Goal: Task Accomplishment & Management: Use online tool/utility

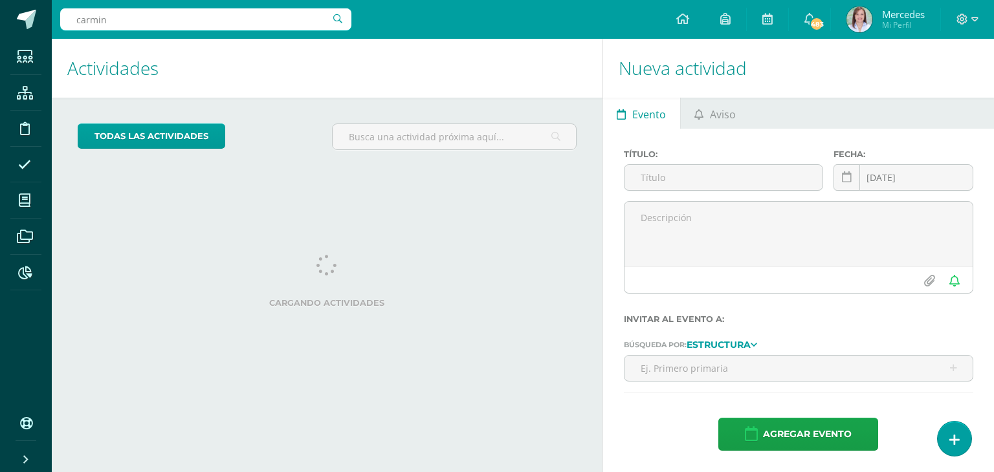
type input "carmina"
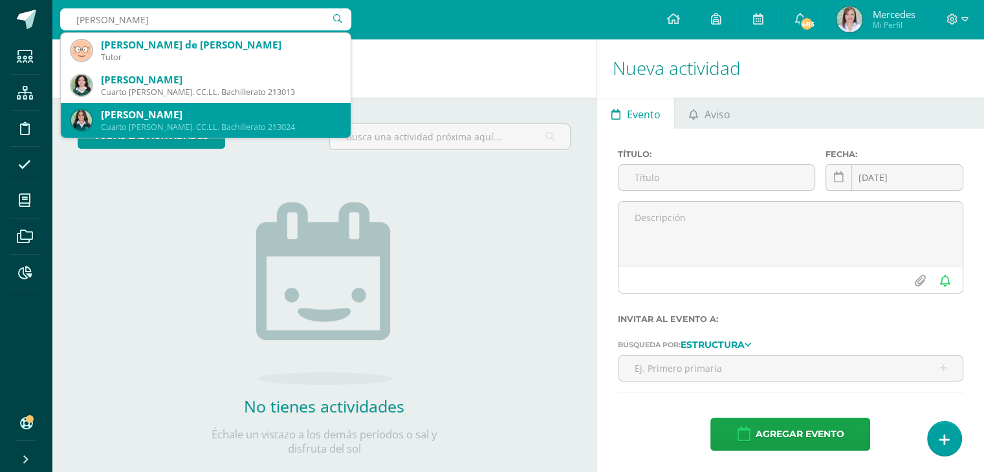
click at [195, 118] on div "[PERSON_NAME]" at bounding box center [220, 115] width 239 height 14
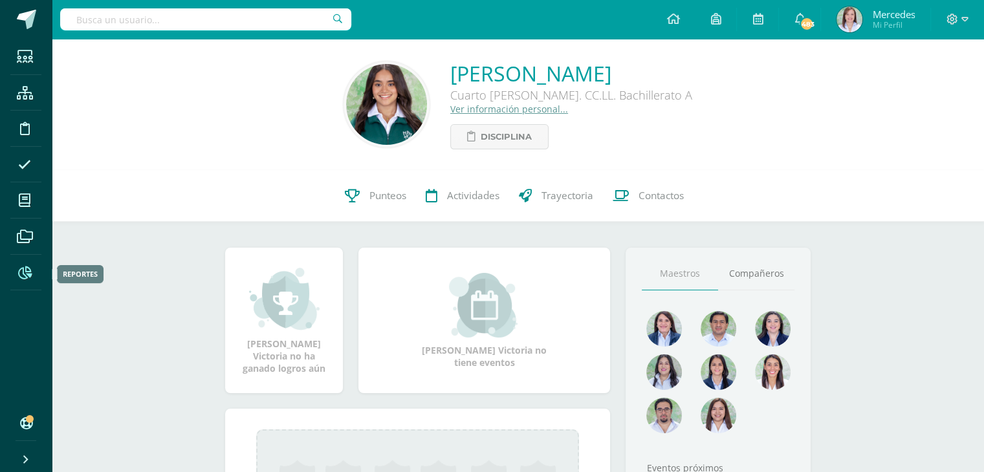
click at [26, 271] on icon at bounding box center [25, 273] width 14 height 13
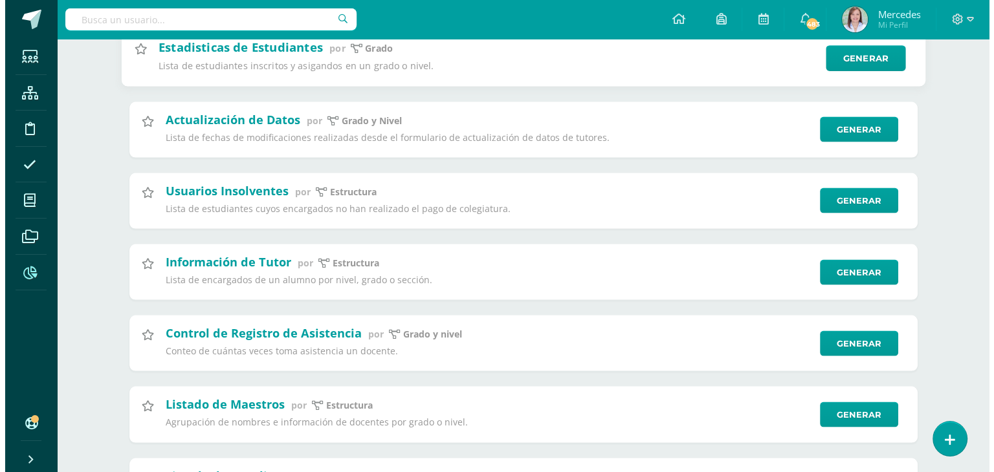
scroll to position [2588, 0]
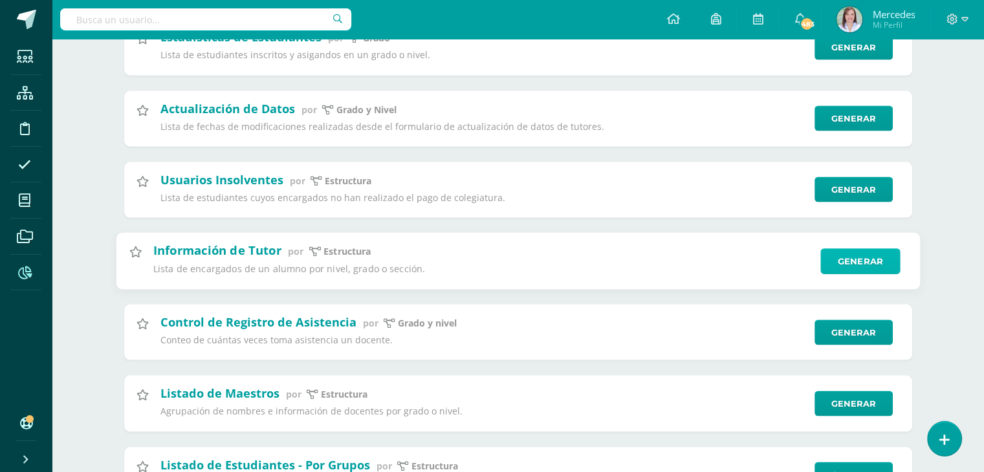
click at [865, 274] on link "Generar" at bounding box center [860, 261] width 80 height 26
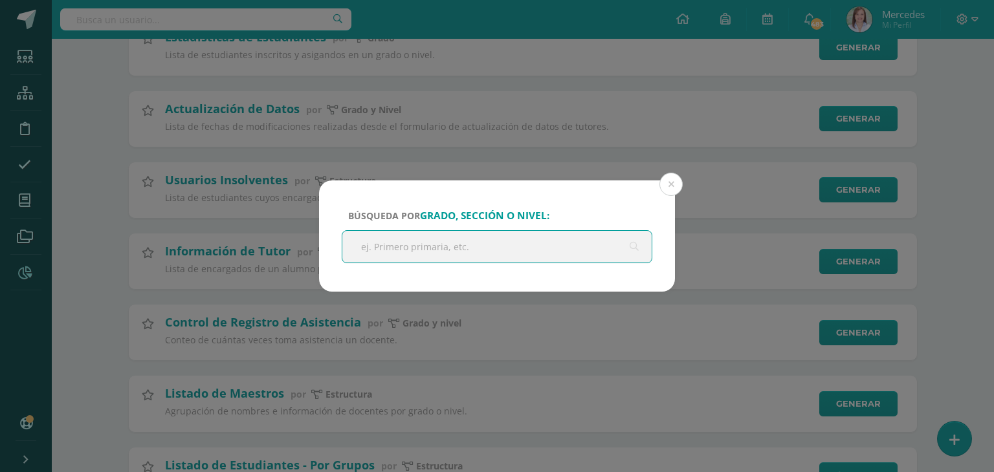
click at [428, 249] on input "text" at bounding box center [496, 247] width 309 height 32
type input "kinder"
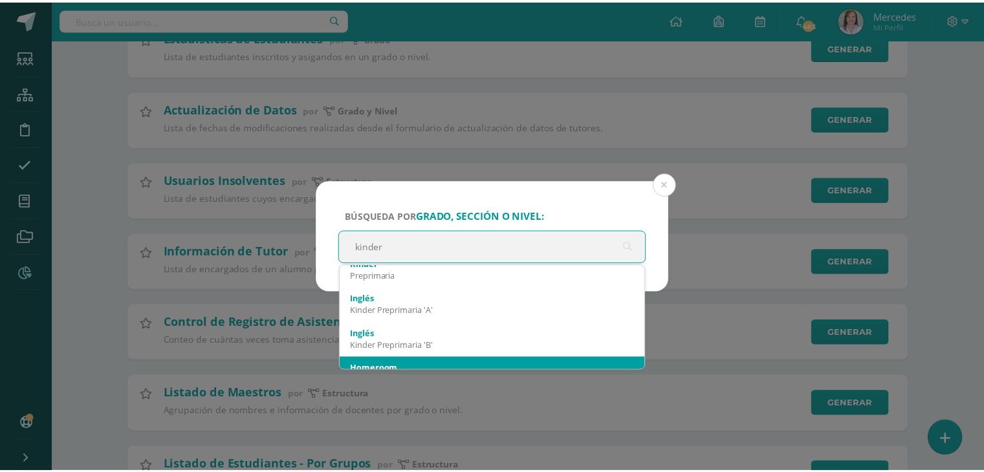
scroll to position [0, 0]
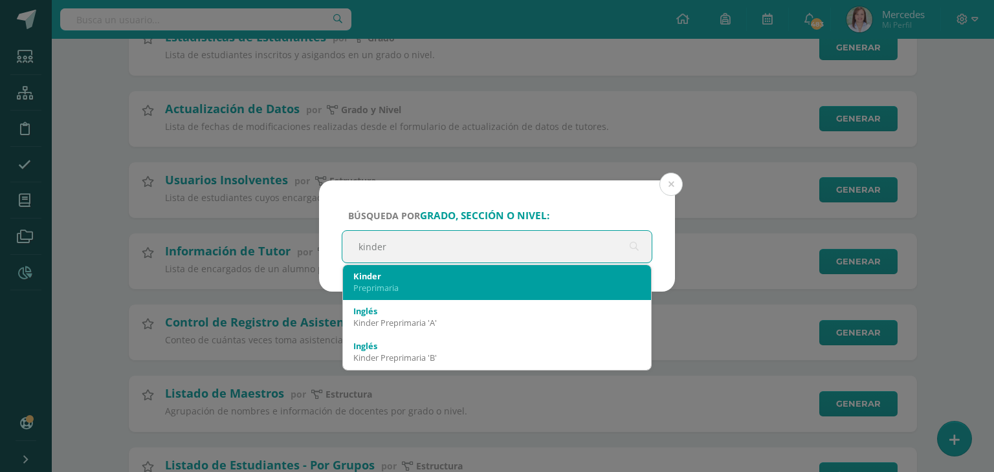
click at [394, 279] on div "Kinder" at bounding box center [496, 276] width 287 height 12
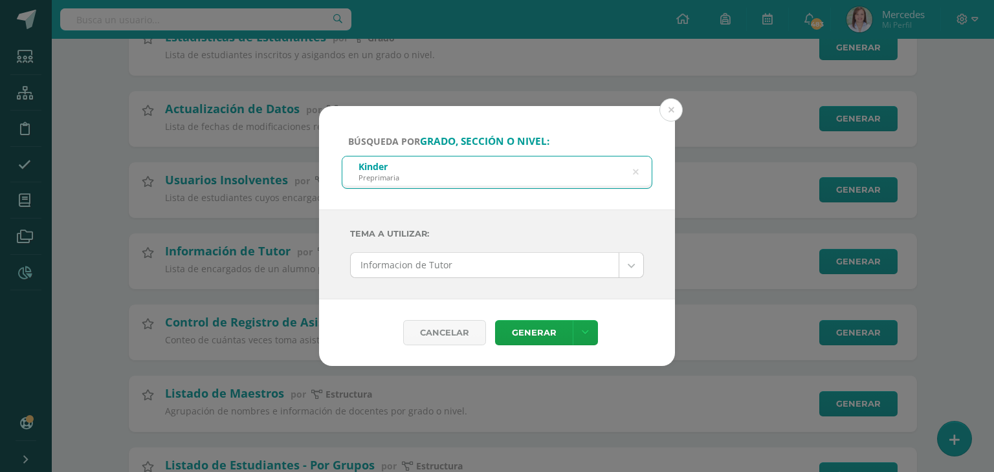
click at [637, 265] on body "Búsqueda por grado, sección o nivel: Kinder Preprimaria kinder Tema a Utilizar:…" at bounding box center [497, 226] width 994 height 5628
click at [602, 223] on body "Búsqueda por grado, sección o nivel: Kinder Preprimaria kinder Tema a Utilizar:…" at bounding box center [497, 226] width 994 height 5628
click at [678, 100] on button at bounding box center [670, 109] width 23 height 23
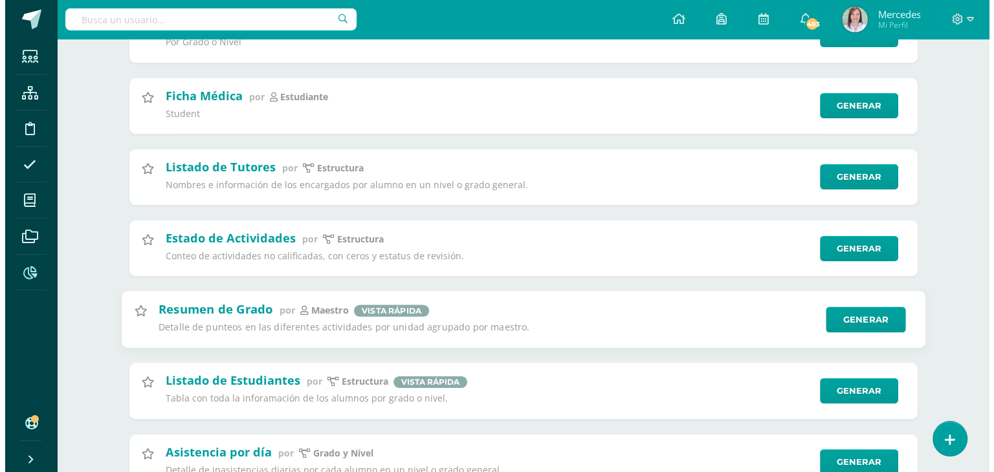
scroll to position [4335, 0]
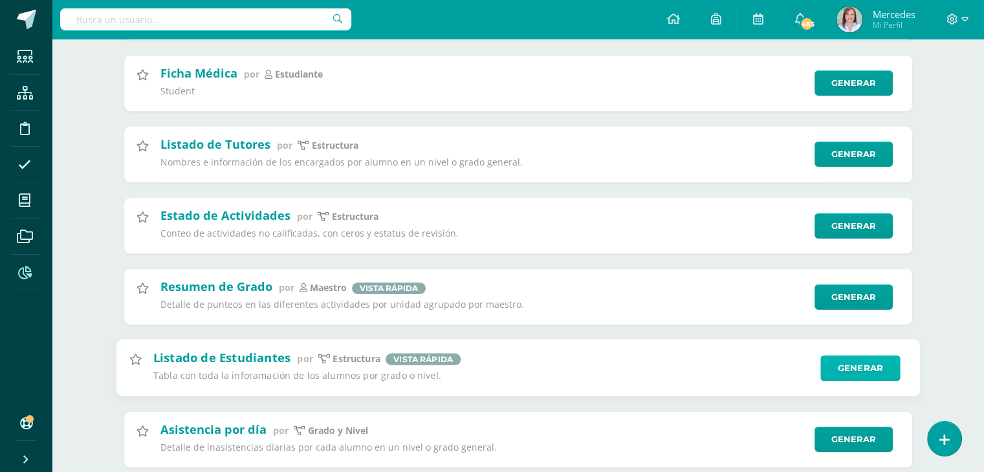
click at [851, 382] on link "Generar" at bounding box center [860, 369] width 80 height 26
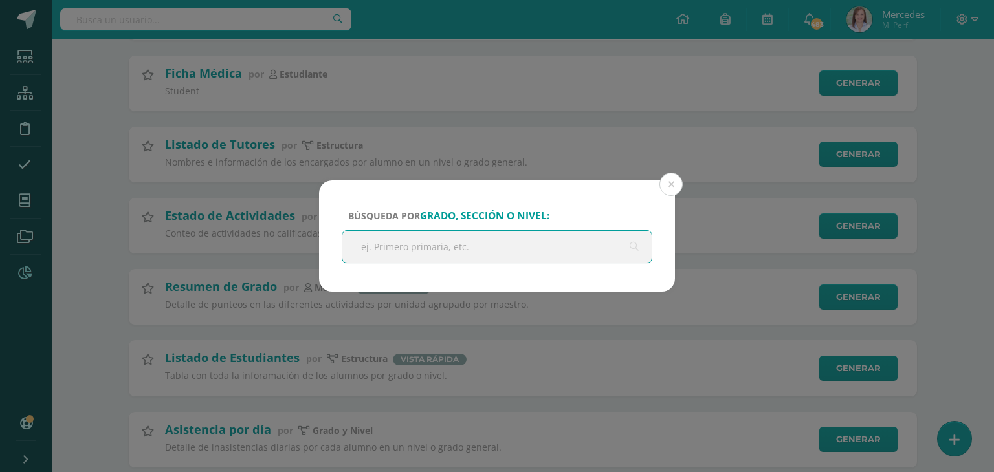
click at [391, 247] on input "text" at bounding box center [496, 247] width 309 height 32
type input "Kinder"
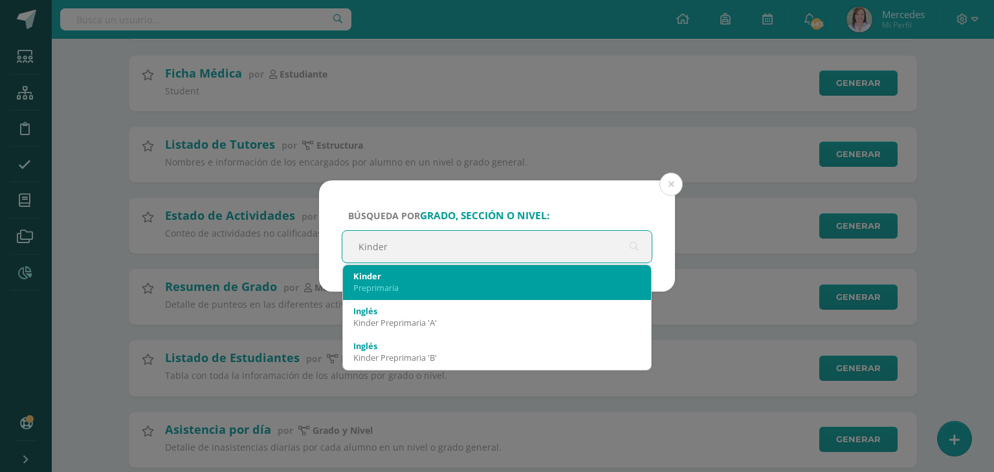
click at [383, 273] on div "Kinder" at bounding box center [496, 276] width 287 height 12
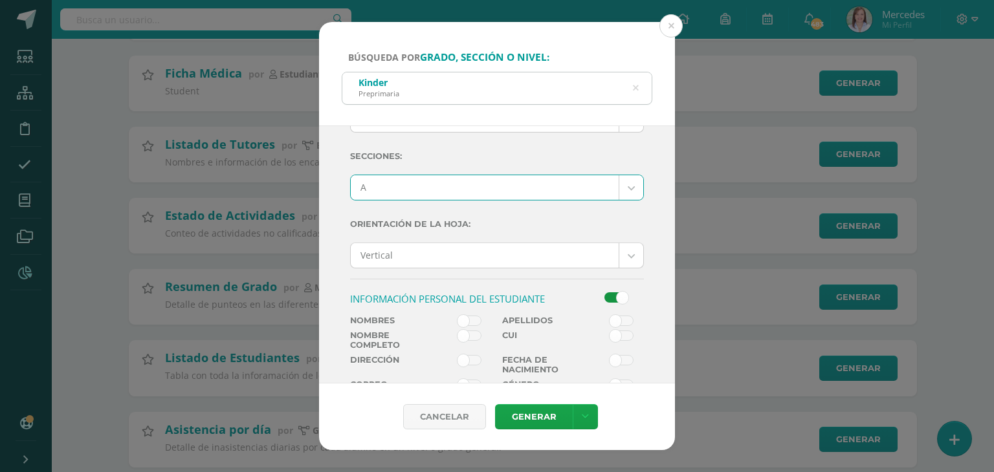
scroll to position [194, 0]
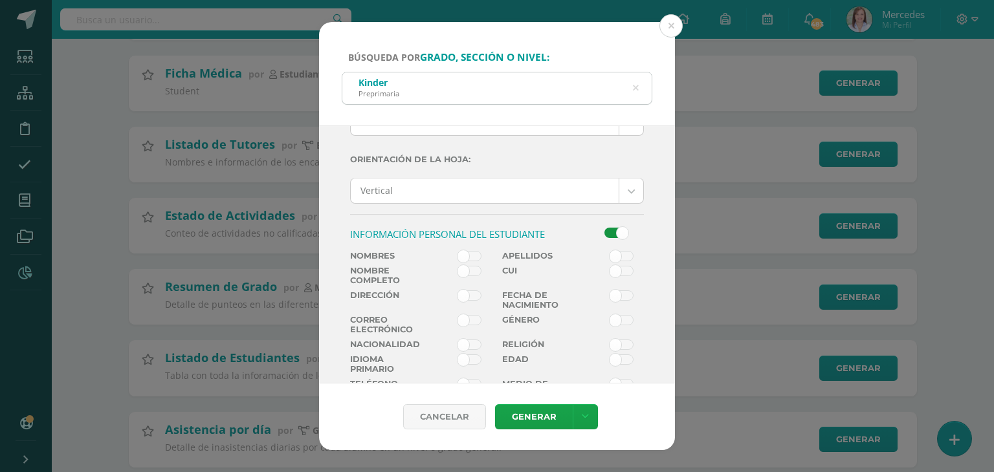
click at [461, 252] on span at bounding box center [469, 256] width 24 height 10
click at [0, 0] on input "checkbox" at bounding box center [0, 0] width 0 height 0
click at [460, 267] on span at bounding box center [469, 271] width 24 height 10
click at [0, 0] on input "checkbox" at bounding box center [0, 0] width 0 height 0
click at [471, 270] on span at bounding box center [469, 271] width 24 height 10
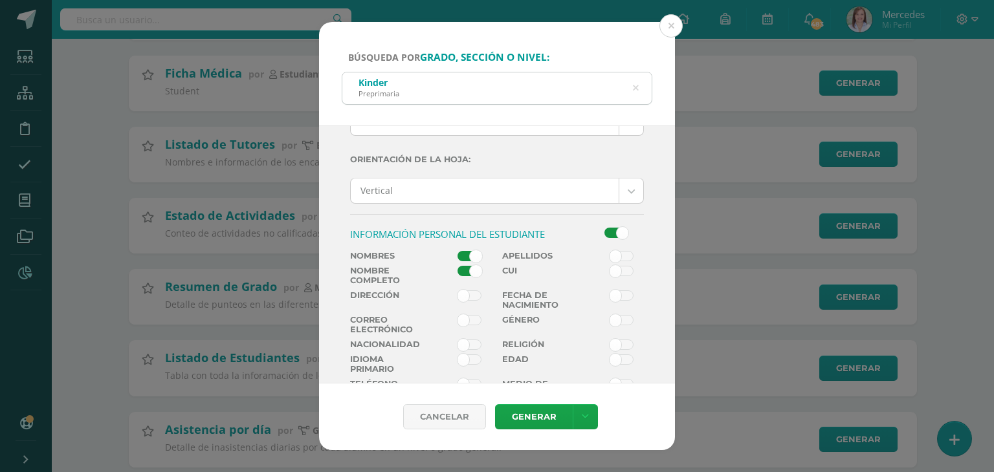
click at [0, 0] on input "checkbox" at bounding box center [0, 0] width 0 height 0
click at [471, 259] on span at bounding box center [469, 256] width 24 height 10
click at [0, 0] on input "checkbox" at bounding box center [0, 0] width 0 height 0
click at [461, 268] on span at bounding box center [469, 271] width 24 height 10
click at [0, 0] on input "checkbox" at bounding box center [0, 0] width 0 height 0
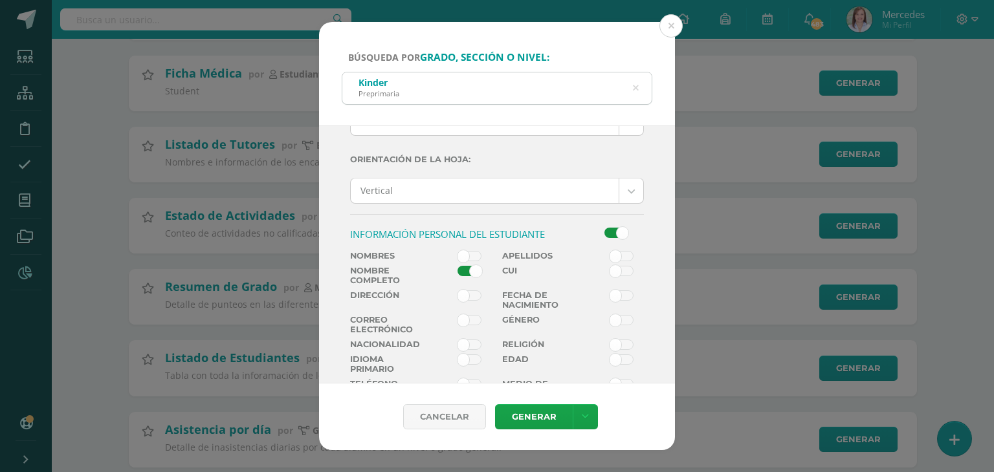
scroll to position [259, 0]
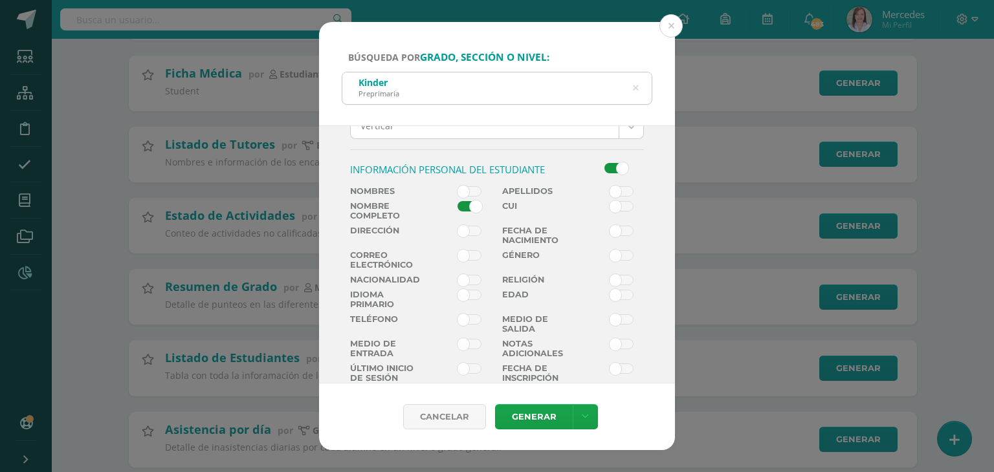
click at [459, 254] on span at bounding box center [469, 255] width 24 height 10
click at [0, 0] on input "checkbox" at bounding box center [0, 0] width 0 height 0
click at [461, 316] on span at bounding box center [469, 319] width 24 height 10
click at [0, 0] on input "checkbox" at bounding box center [0, 0] width 0 height 0
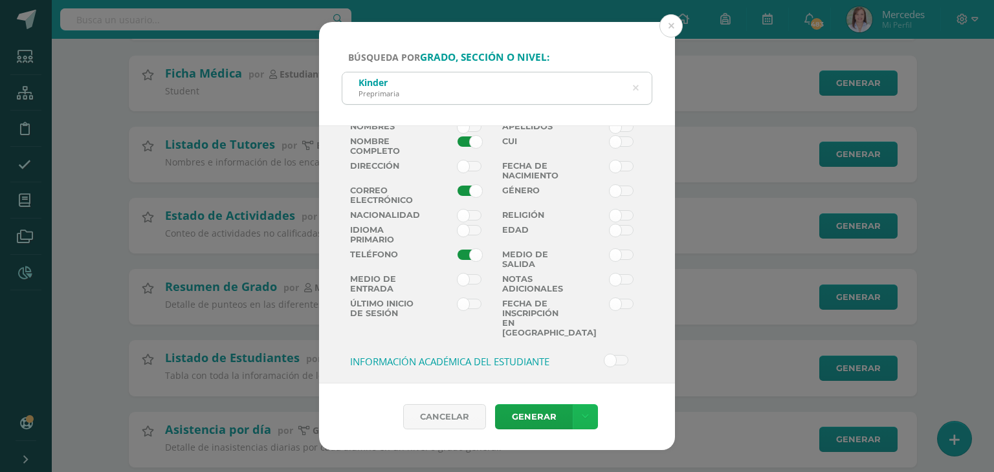
click at [587, 415] on link at bounding box center [585, 416] width 25 height 25
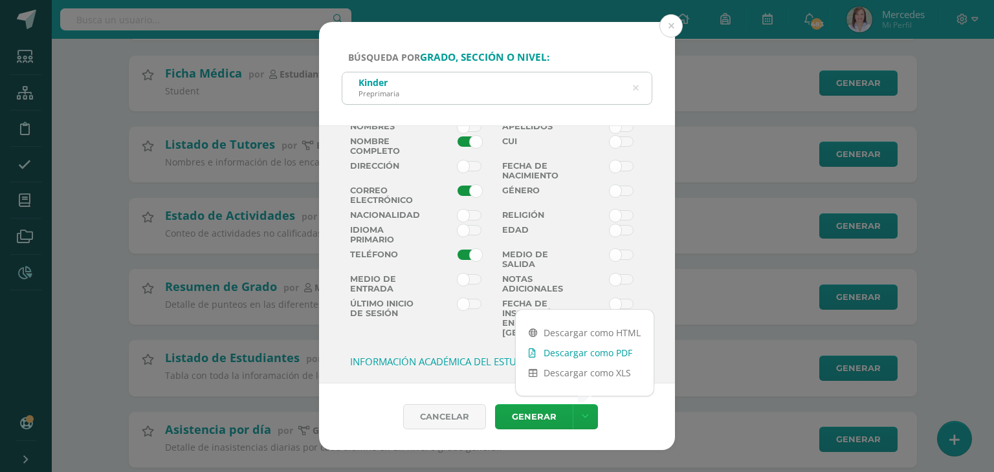
click at [586, 356] on link "Descargar como PDF" at bounding box center [585, 353] width 138 height 20
click at [467, 255] on span at bounding box center [469, 255] width 24 height 10
click at [0, 0] on input "checkbox" at bounding box center [0, 0] width 0 height 0
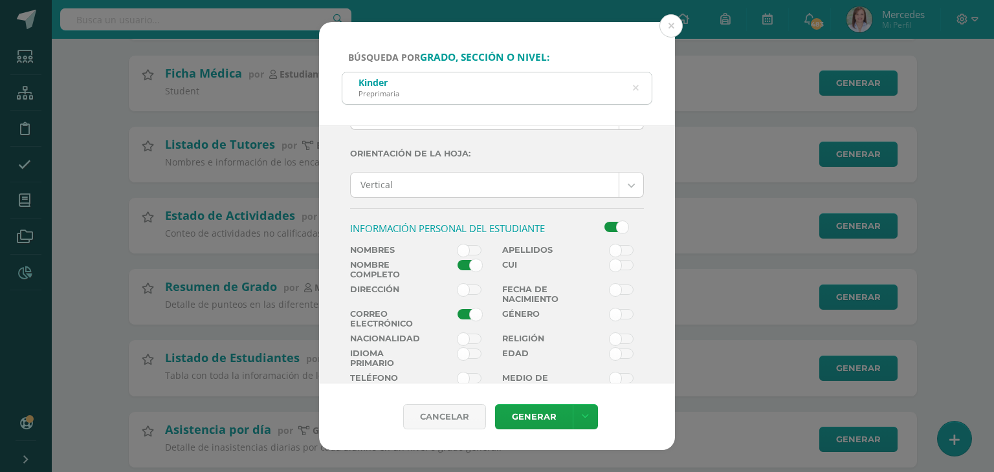
scroll to position [259, 0]
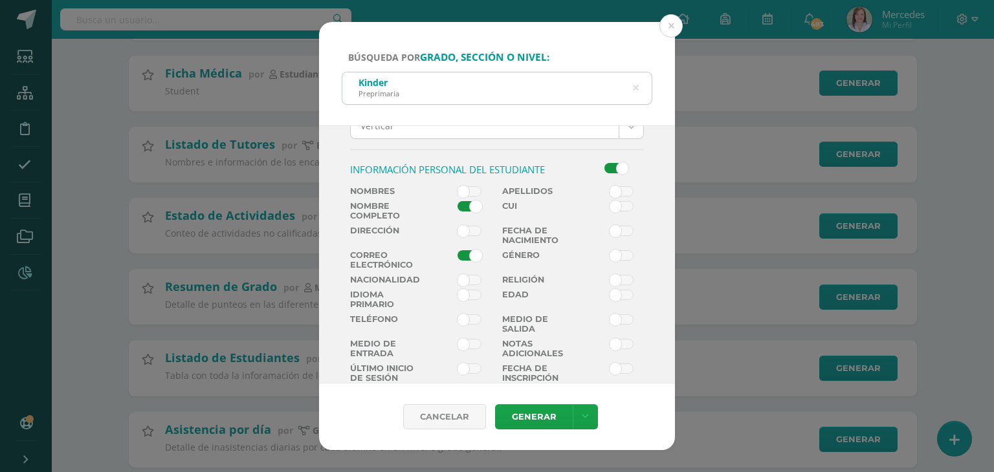
click at [461, 316] on span at bounding box center [469, 319] width 24 height 10
click at [0, 0] on input "checkbox" at bounding box center [0, 0] width 0 height 0
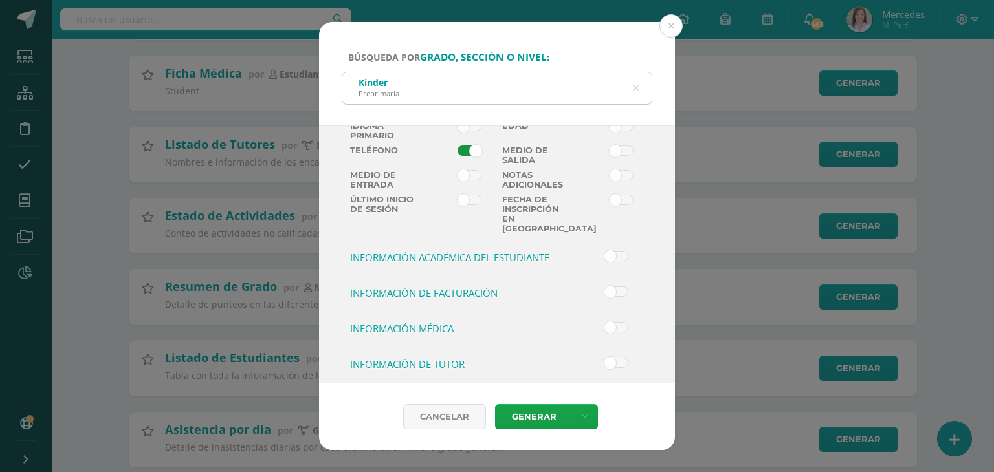
click at [435, 358] on h3 "Información de tutor" at bounding box center [459, 364] width 218 height 13
click at [0, 0] on input "checkbox" at bounding box center [0, 0] width 0 height 0
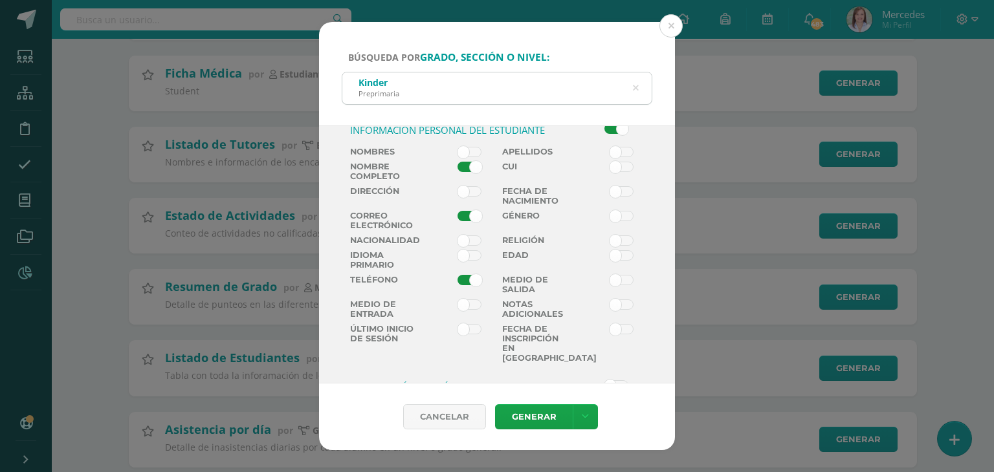
scroll to position [234, 0]
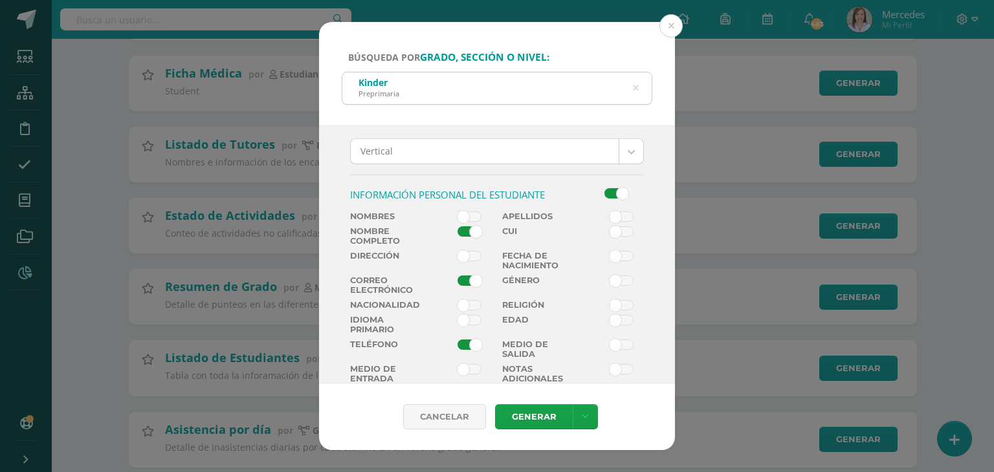
click at [468, 279] on span at bounding box center [469, 281] width 24 height 10
click at [0, 0] on input "checkbox" at bounding box center [0, 0] width 0 height 0
click at [468, 342] on span at bounding box center [469, 345] width 24 height 10
click at [0, 0] on input "checkbox" at bounding box center [0, 0] width 0 height 0
click at [608, 197] on div at bounding box center [611, 199] width 76 height 23
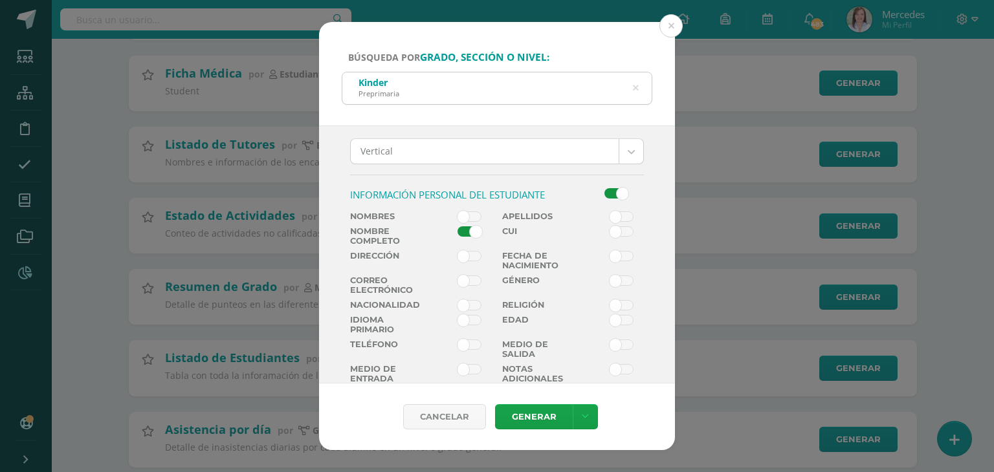
click at [609, 192] on span at bounding box center [616, 193] width 24 height 10
click at [0, 0] on input "checkbox" at bounding box center [0, 0] width 0 height 0
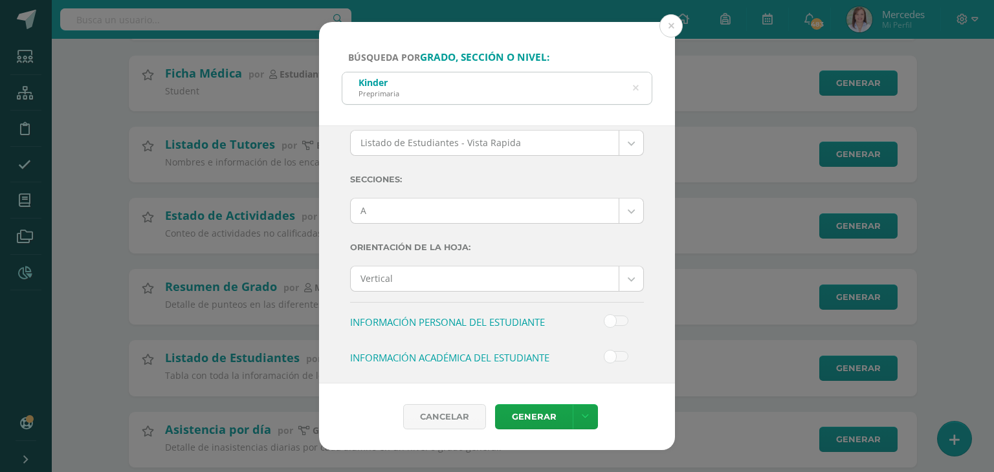
scroll to position [104, 0]
click at [604, 322] on span at bounding box center [616, 323] width 24 height 10
click at [0, 0] on input "checkbox" at bounding box center [0, 0] width 0 height 0
click at [458, 358] on span at bounding box center [469, 361] width 24 height 10
click at [0, 0] on input "checkbox" at bounding box center [0, 0] width 0 height 0
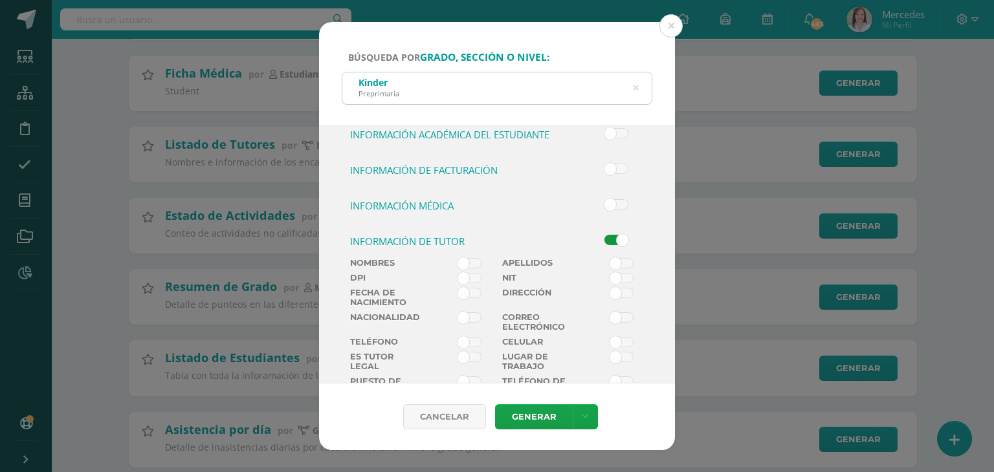
scroll to position [557, 0]
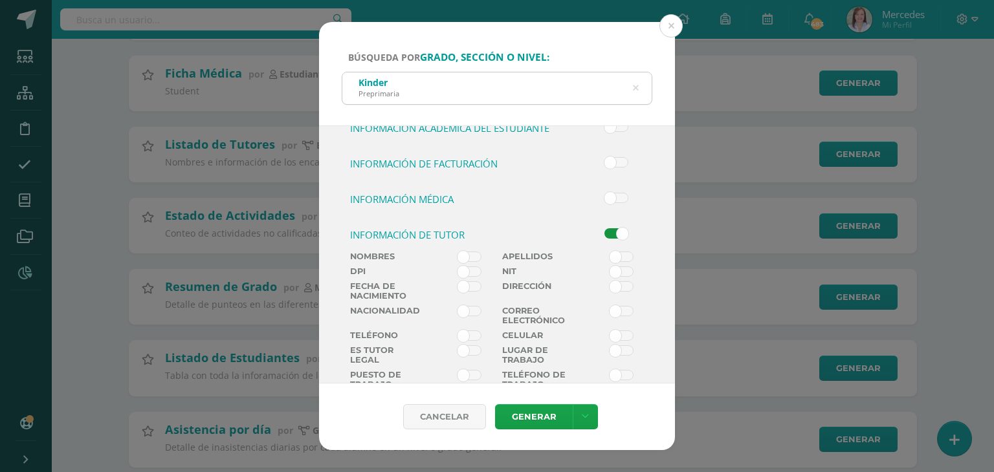
click at [457, 331] on span at bounding box center [469, 336] width 24 height 10
click at [0, 0] on input "checkbox" at bounding box center [0, 0] width 0 height 0
click at [609, 306] on span at bounding box center [621, 311] width 24 height 10
click at [0, 0] on input "checkbox" at bounding box center [0, 0] width 0 height 0
click at [457, 252] on span at bounding box center [469, 257] width 24 height 10
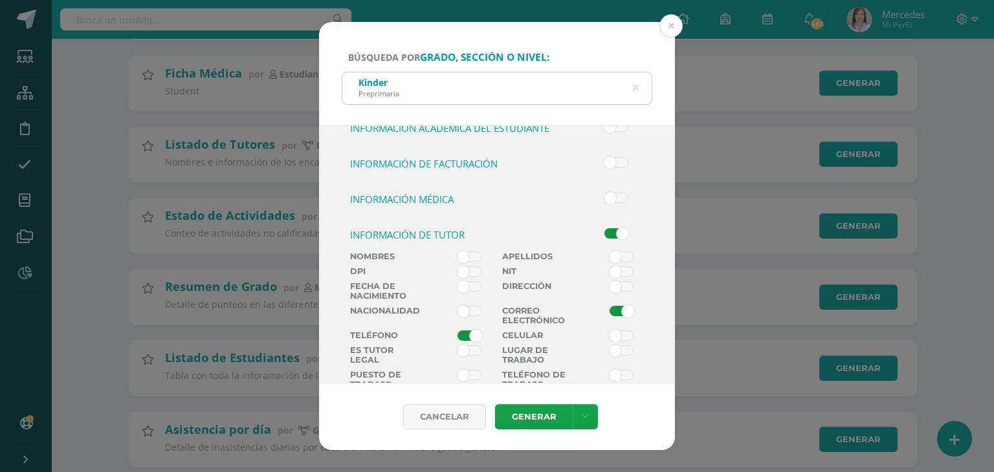
click at [0, 0] on input "checkbox" at bounding box center [0, 0] width 0 height 0
click at [609, 252] on span at bounding box center [621, 257] width 24 height 10
click at [0, 0] on input "checkbox" at bounding box center [0, 0] width 0 height 0
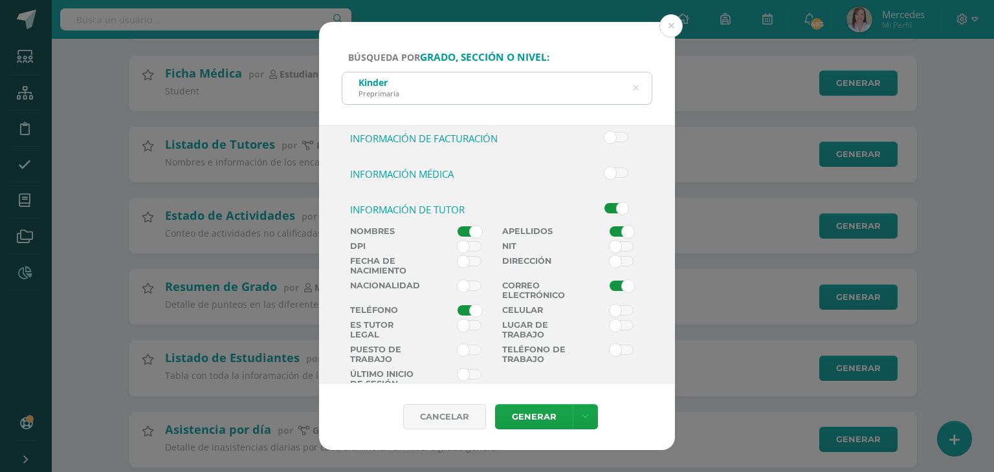
scroll to position [607, 0]
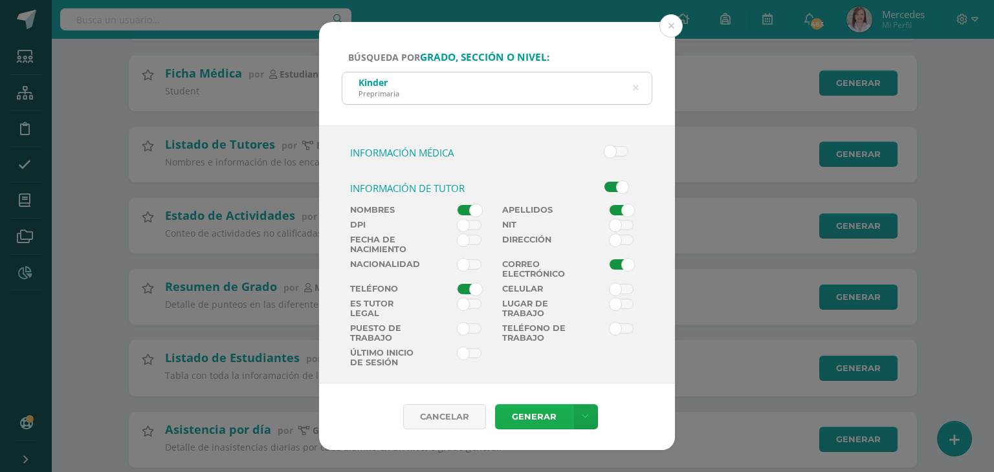
click at [527, 417] on link "Generar" at bounding box center [534, 416] width 78 height 25
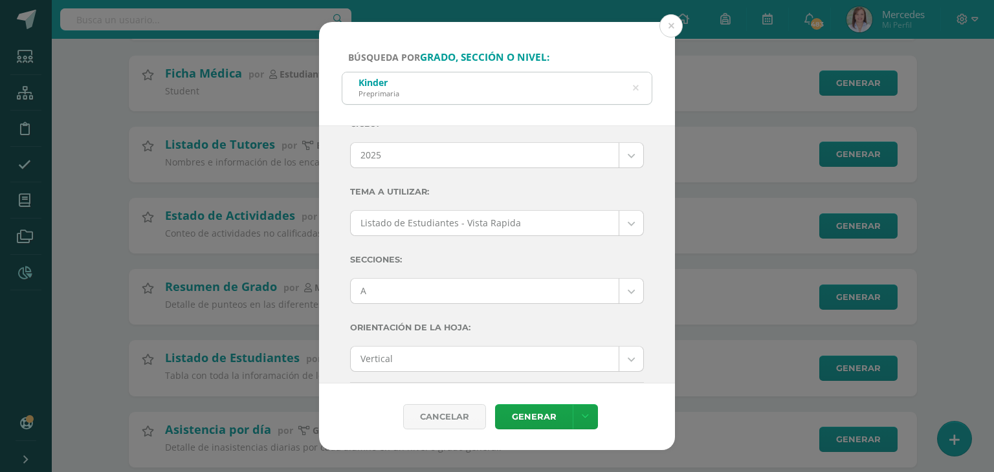
scroll to position [25, 0]
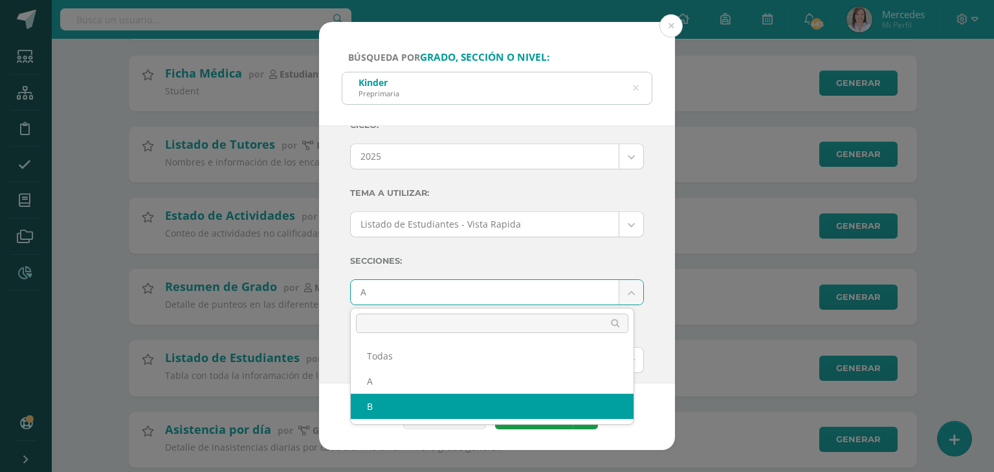
select select "B"
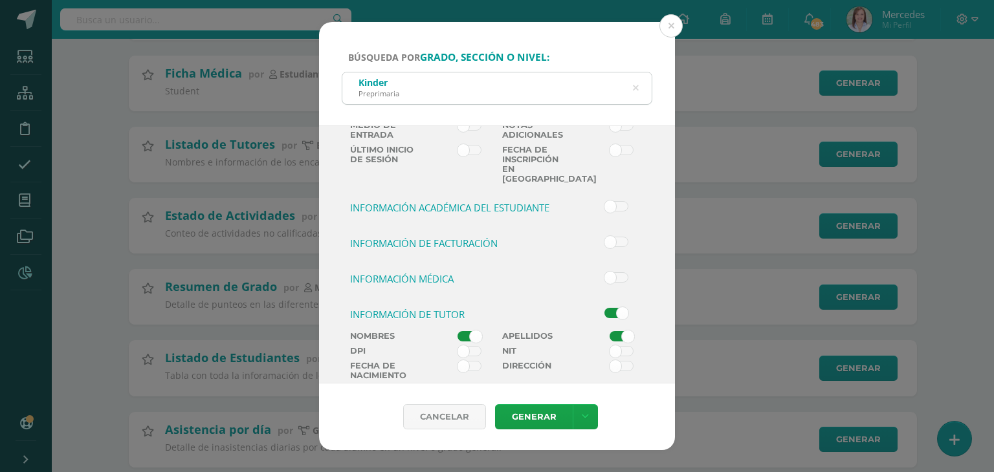
scroll to position [607, 0]
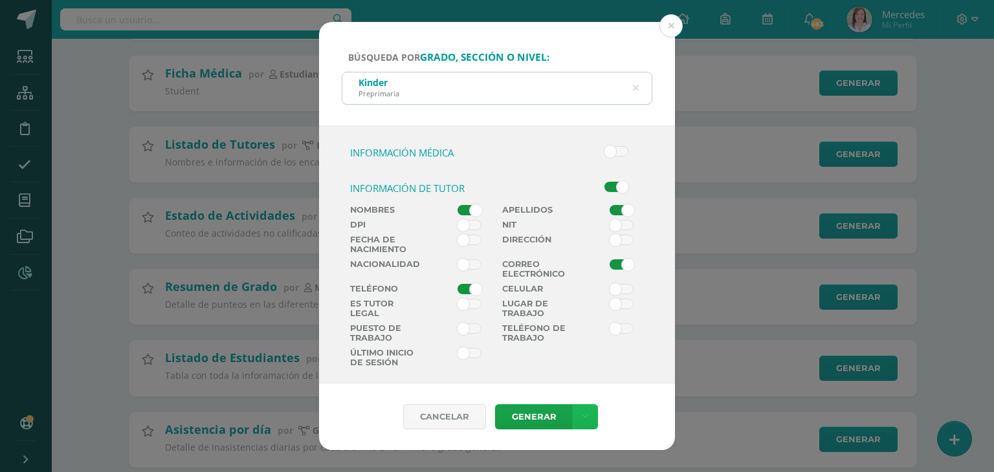
click at [587, 411] on link at bounding box center [585, 416] width 25 height 25
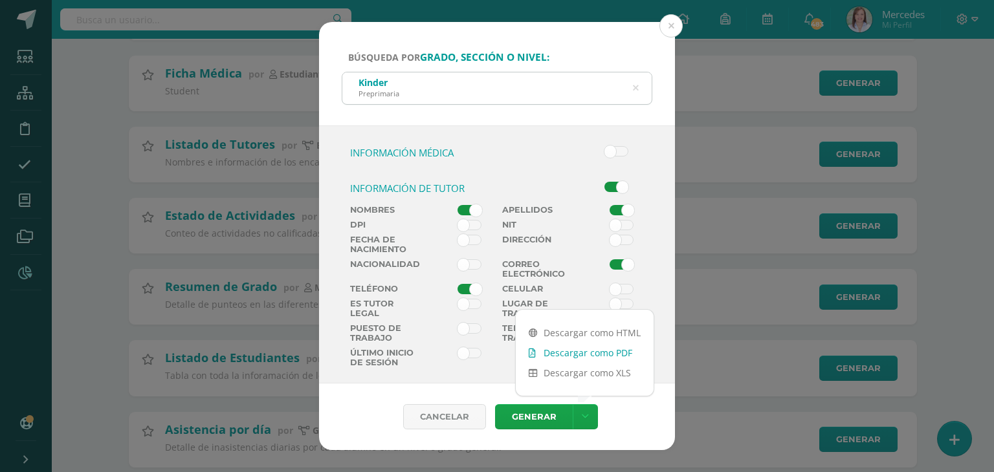
click at [576, 356] on link "Descargar como PDF" at bounding box center [585, 353] width 138 height 20
